Goal: Obtain resource: Download file/media

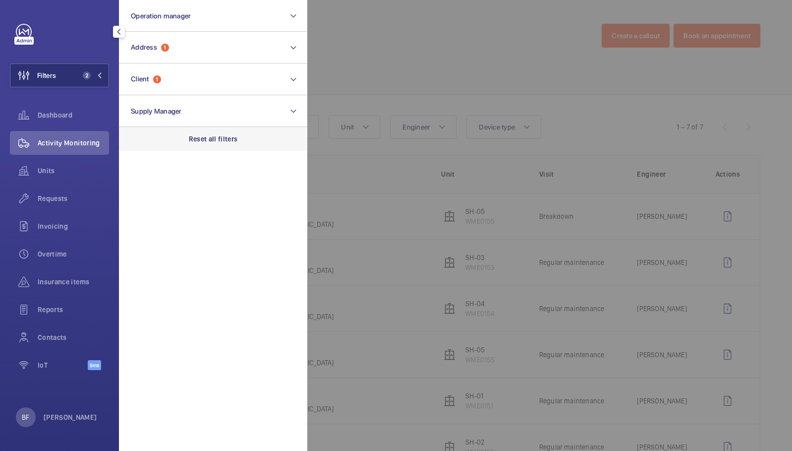
click at [228, 147] on div "Reset all filters" at bounding box center [213, 139] width 188 height 24
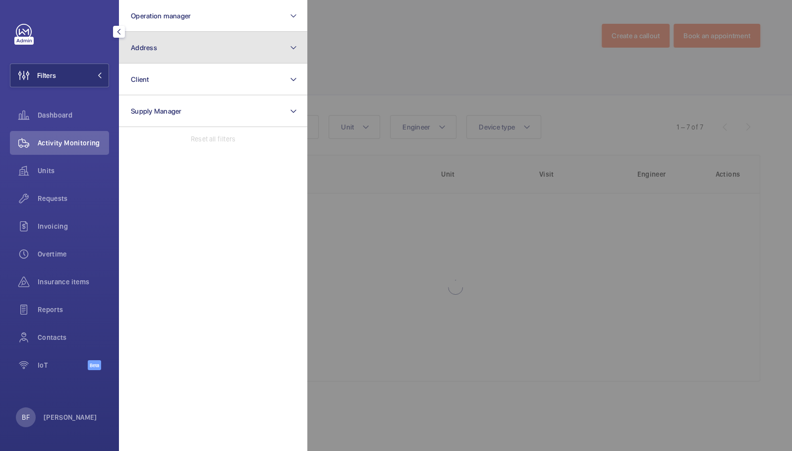
click at [185, 52] on button "Address" at bounding box center [213, 48] width 188 height 32
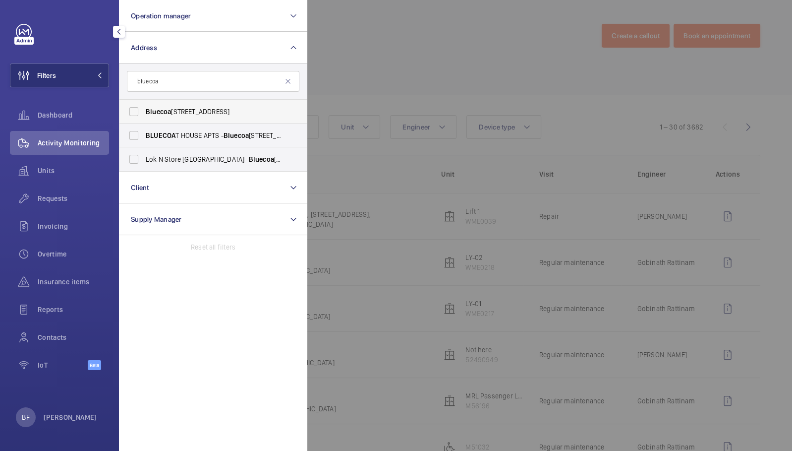
type input "bluecoa"
click at [219, 116] on span "[GEOGRAPHIC_DATA][STREET_ADDRESS]" at bounding box center [214, 112] width 136 height 10
click at [144, 116] on input "[GEOGRAPHIC_DATA][STREET_ADDRESS]" at bounding box center [134, 112] width 20 height 20
checkbox input "true"
click at [221, 132] on span "BLUECOA T HOUSE APTS - [GEOGRAPHIC_DATA]" at bounding box center [214, 135] width 136 height 10
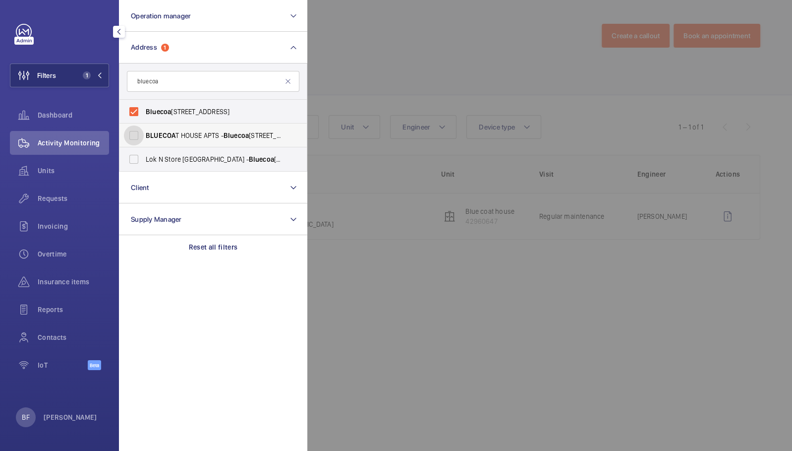
click at [144, 132] on input "BLUECOA T HOUSE APTS - [GEOGRAPHIC_DATA]" at bounding box center [134, 135] width 20 height 20
checkbox input "true"
click at [374, 83] on div at bounding box center [703, 225] width 792 height 451
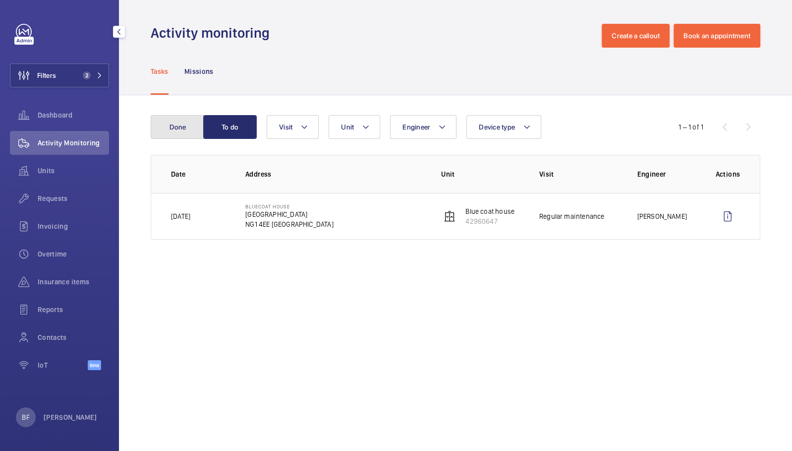
click at [181, 126] on button "Done" at bounding box center [178, 127] width 54 height 24
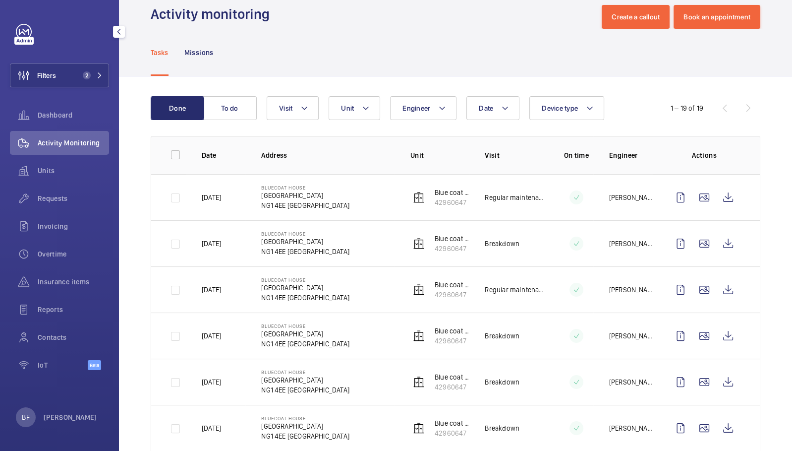
scroll to position [22, 0]
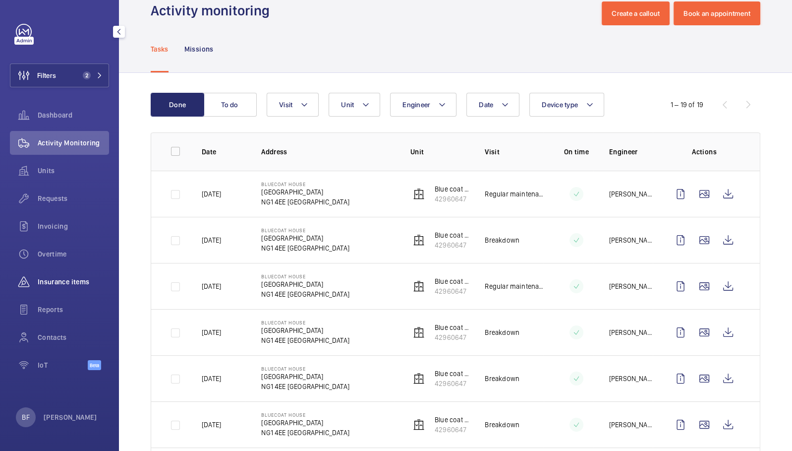
click at [58, 283] on span "Insurance items" at bounding box center [73, 282] width 71 height 10
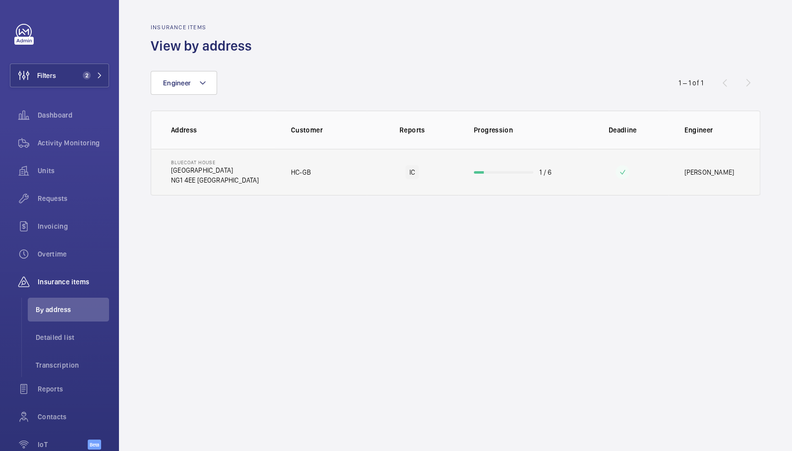
click at [222, 182] on p "NG1 4EE [GEOGRAPHIC_DATA]" at bounding box center [215, 180] width 88 height 10
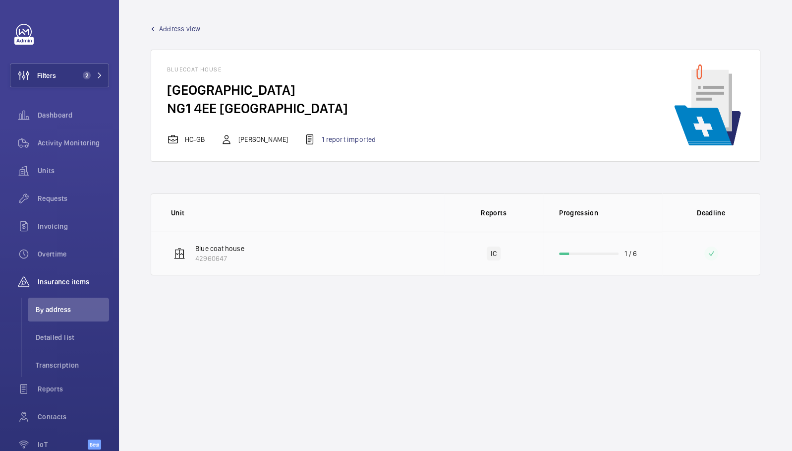
click at [236, 248] on p "Blue coat house" at bounding box center [219, 248] width 49 height 10
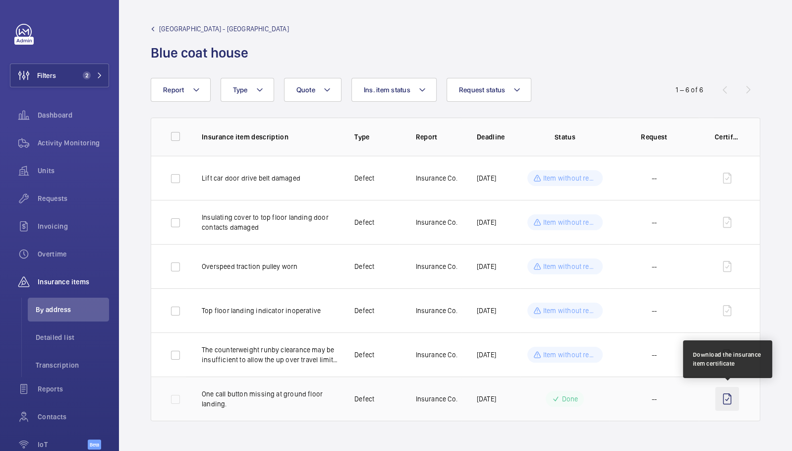
click at [726, 405] on wm-front-icon-button at bounding box center [727, 399] width 24 height 24
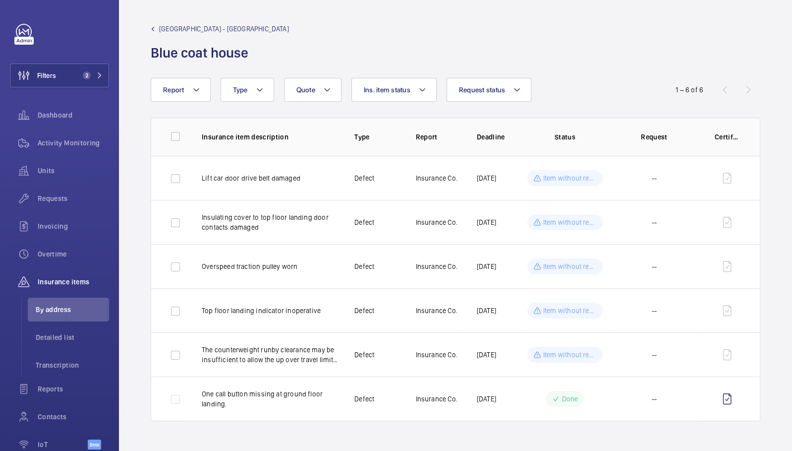
click at [171, 30] on span "[GEOGRAPHIC_DATA] - [GEOGRAPHIC_DATA]" at bounding box center [224, 29] width 130 height 10
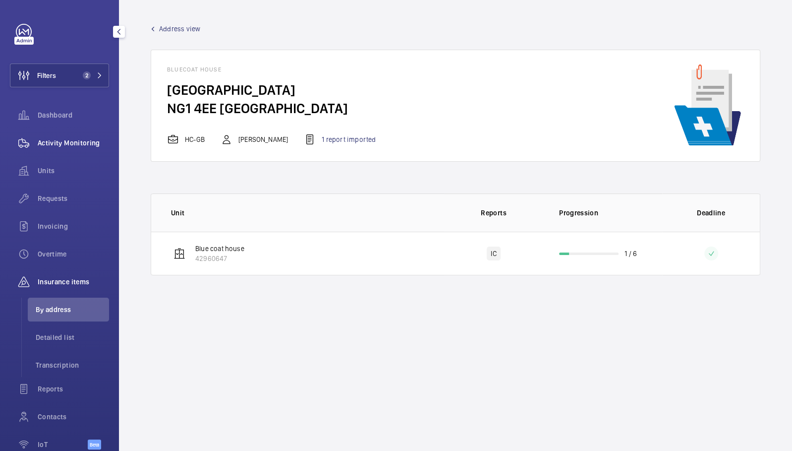
click at [53, 140] on span "Activity Monitoring" at bounding box center [73, 143] width 71 height 10
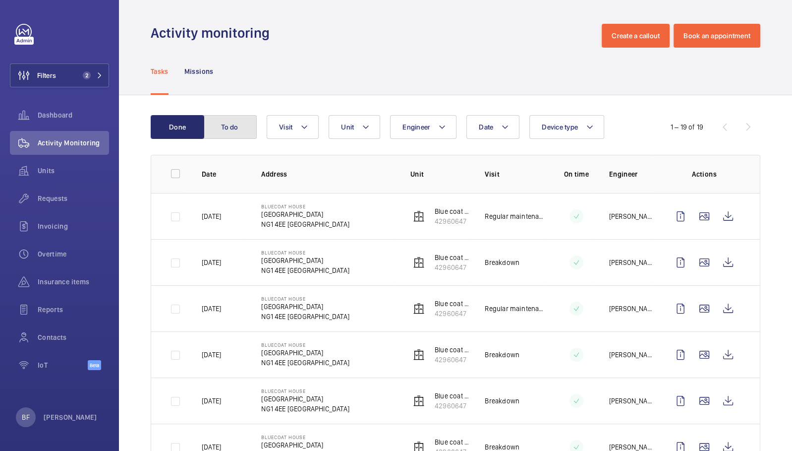
click at [233, 131] on button "To do" at bounding box center [230, 127] width 54 height 24
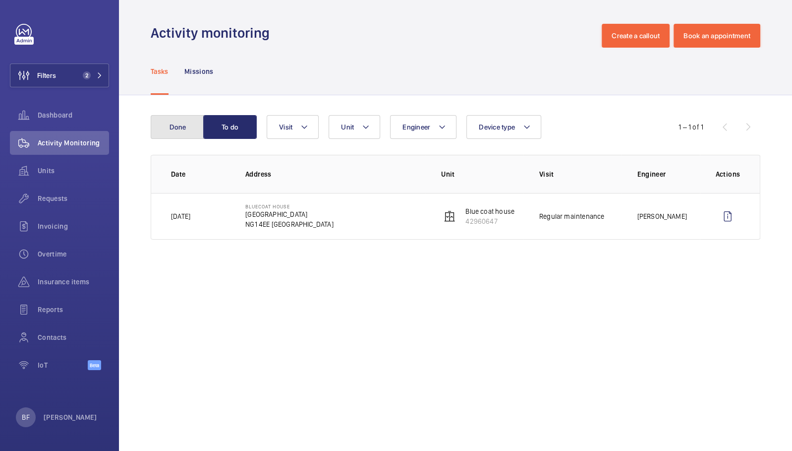
click at [186, 137] on button "Done" at bounding box center [178, 127] width 54 height 24
